Goal: Task Accomplishment & Management: Complete application form

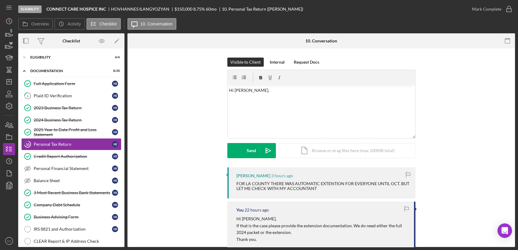
click at [195, 157] on div "Visible to Client Internal Request Docs v Color teal Color pink Remove color Ad…" at bounding box center [321, 113] width 369 height 110
click at [11, 83] on polygon "button" at bounding box center [9, 81] width 5 height 5
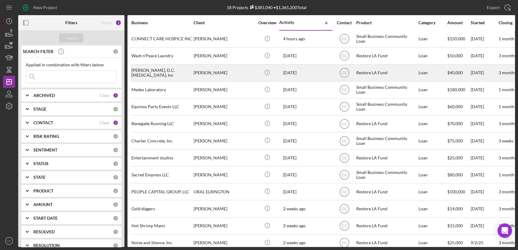
click at [167, 73] on div "[PERSON_NAME], D.C. [MEDICAL_DATA], Inc" at bounding box center [161, 73] width 61 height 16
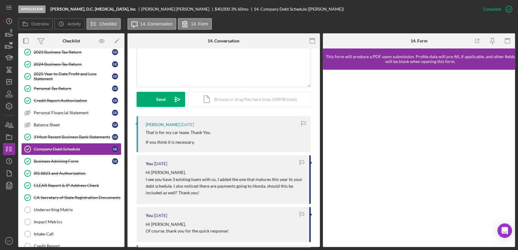
scroll to position [168, 0]
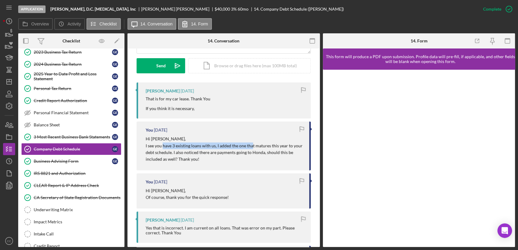
drag, startPoint x: 163, startPoint y: 145, endPoint x: 251, endPoint y: 143, distance: 87.4
click at [251, 143] on p "I see you have 3 existing loans with us, I added the one that matures this year…" at bounding box center [224, 153] width 157 height 20
drag, startPoint x: 160, startPoint y: 153, endPoint x: 255, endPoint y: 150, distance: 94.1
click at [255, 150] on p "I see you have 3 existing loans with us, I added the one that matures this year…" at bounding box center [224, 153] width 157 height 20
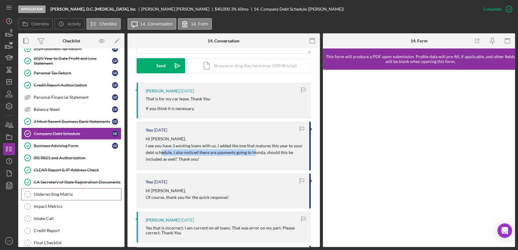
scroll to position [105, 0]
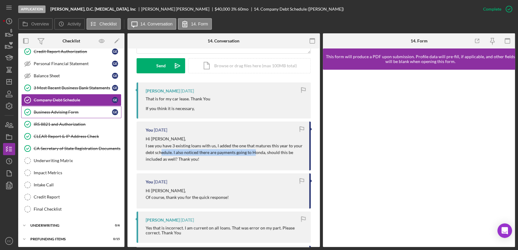
click at [81, 110] on div "Business Advising Form" at bounding box center [73, 112] width 78 height 5
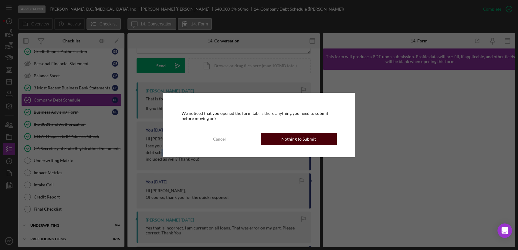
click at [298, 137] on div "Nothing to Submit" at bounding box center [298, 139] width 35 height 12
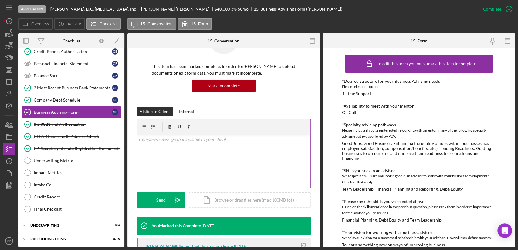
scroll to position [31, 0]
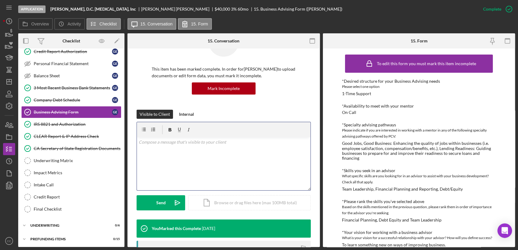
click at [197, 151] on div "v Color teal Color pink Remove color Add row above Add row below Add column bef…" at bounding box center [224, 163] width 174 height 53
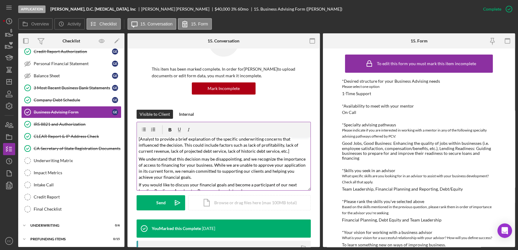
scroll to position [79, 0]
click at [201, 152] on mark "[Analyst to provide a brief explanation of the specific underwriting concerns t…" at bounding box center [219, 145] width 160 height 17
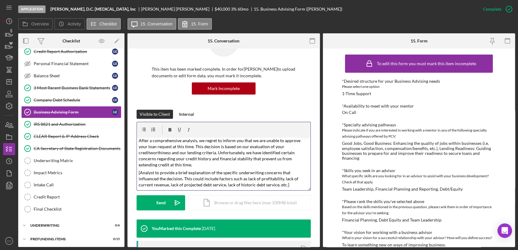
scroll to position [45, 0]
drag, startPoint x: 221, startPoint y: 151, endPoint x: 252, endPoint y: 149, distance: 31.0
click at [252, 149] on mark "After a comprehensive analysis, we regret to inform you that we are unable to a…" at bounding box center [220, 152] width 163 height 29
click at [238, 155] on mark "After a comprehensive analysis, we regret to inform you that we are unable to a…" at bounding box center [220, 152] width 163 height 29
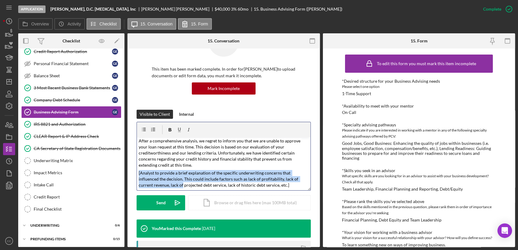
drag, startPoint x: 182, startPoint y: 184, endPoint x: 133, endPoint y: 174, distance: 49.6
click at [133, 174] on div "This item has been marked complete. In order for [PERSON_NAME] to upload docume…" at bounding box center [223, 199] width 192 height 365
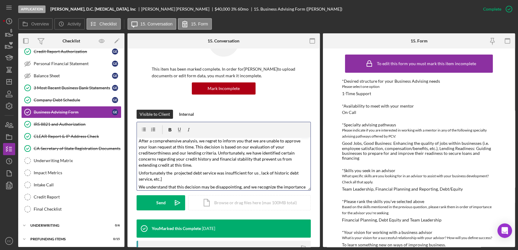
click at [256, 173] on mark "Unfortunately the projected debt service was insufficient for us , lack of hist…" at bounding box center [219, 175] width 161 height 11
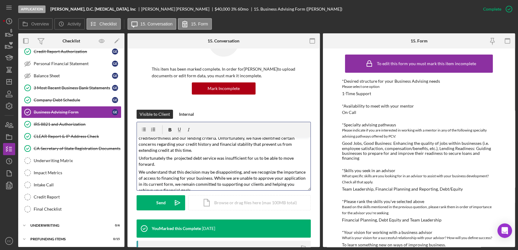
scroll to position [0, 0]
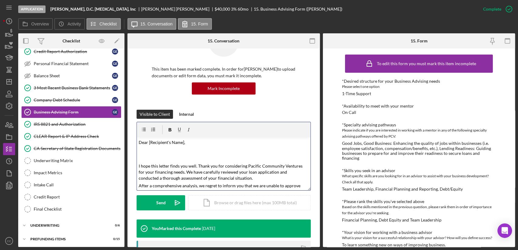
drag, startPoint x: 164, startPoint y: 153, endPoint x: 177, endPoint y: 151, distance: 12.6
click at [164, 153] on p at bounding box center [224, 155] width 170 height 14
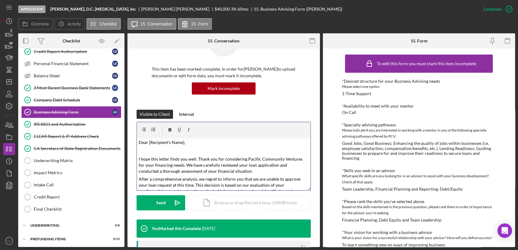
click at [184, 143] on p "Dear [Recipient's Name]," at bounding box center [224, 142] width 170 height 7
click at [161, 196] on div "Send" at bounding box center [160, 202] width 9 height 15
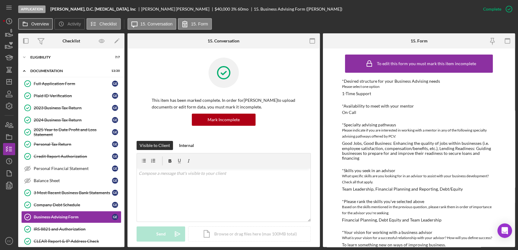
click at [35, 24] on label "Overview" at bounding box center [40, 24] width 18 height 5
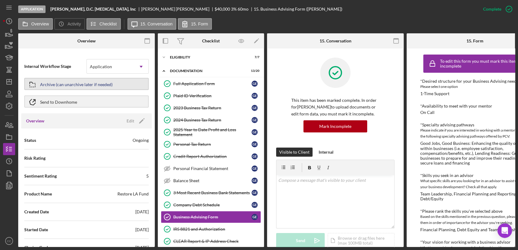
click at [113, 83] on button "Archive (can unarchive later if needed)" at bounding box center [86, 84] width 124 height 12
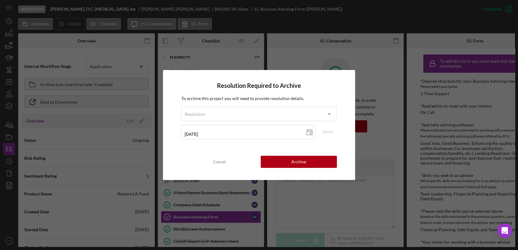
click at [262, 105] on div "To archive this project you will need to provide resolution details. Resolution…" at bounding box center [258, 119] width 155 height 49
click at [261, 110] on div "Resolution" at bounding box center [251, 114] width 140 height 14
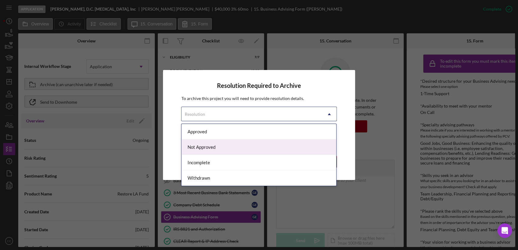
click at [214, 147] on div "Not Approved" at bounding box center [258, 147] width 155 height 15
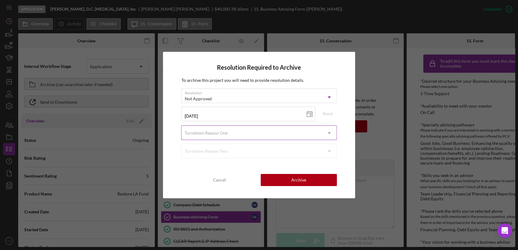
click at [224, 132] on div "Turndown Reason One" at bounding box center [205, 133] width 43 height 5
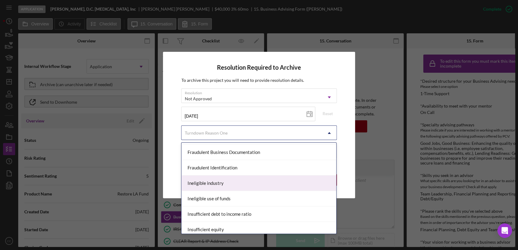
scroll to position [202, 0]
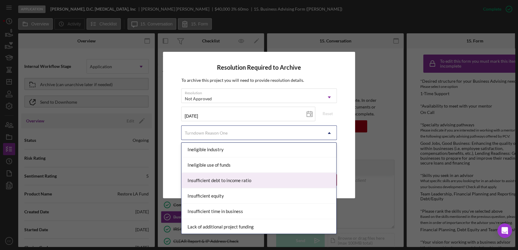
click at [276, 182] on div "Insufficient debt to income ratio" at bounding box center [258, 180] width 155 height 15
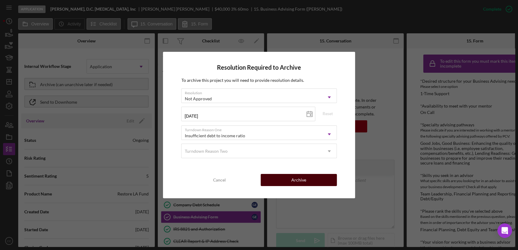
click at [307, 181] on button "Archive" at bounding box center [299, 180] width 76 height 12
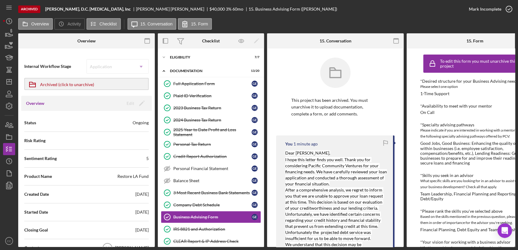
click at [363, 69] on div at bounding box center [335, 77] width 88 height 39
